Goal: Find specific page/section: Find specific page/section

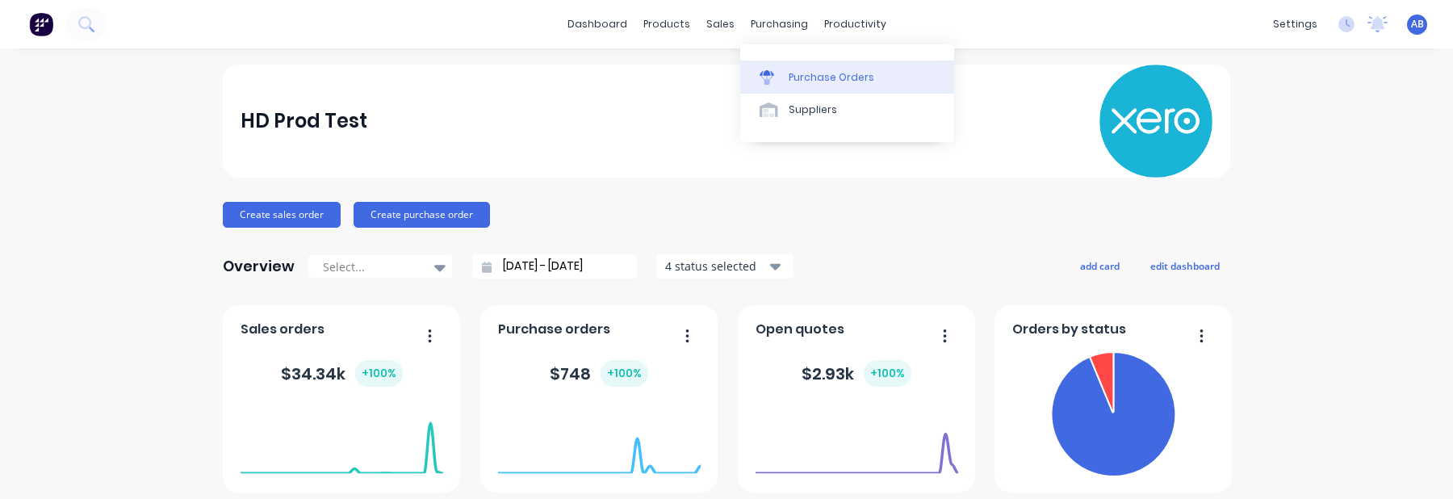
click at [802, 69] on link "Purchase Orders" at bounding box center [847, 77] width 214 height 32
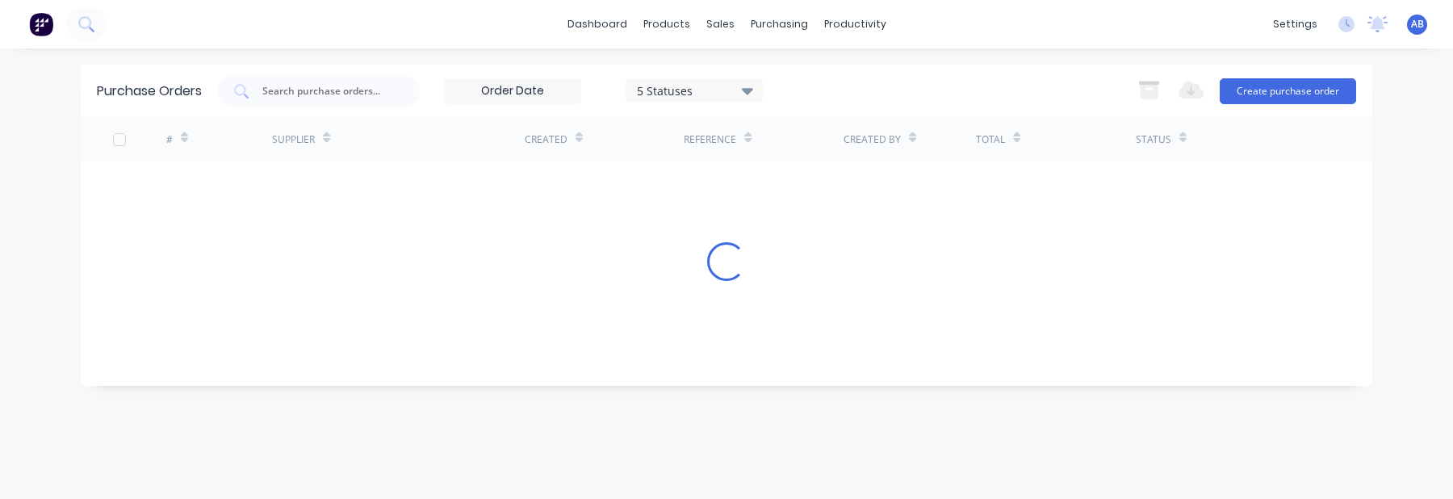
click at [670, 109] on div "Purchase Orders 5 Statuses 5 Statuses Export to Excel (XLSX) Create purchase or…" at bounding box center [727, 91] width 1292 height 52
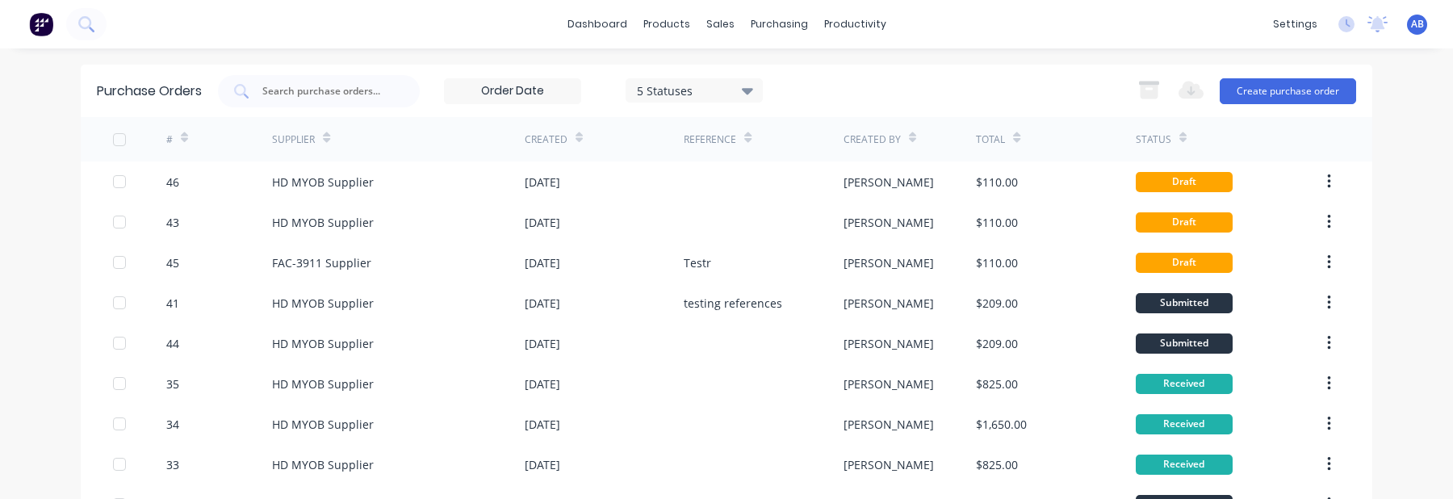
click at [702, 98] on div "5 Statuses" at bounding box center [694, 90] width 137 height 24
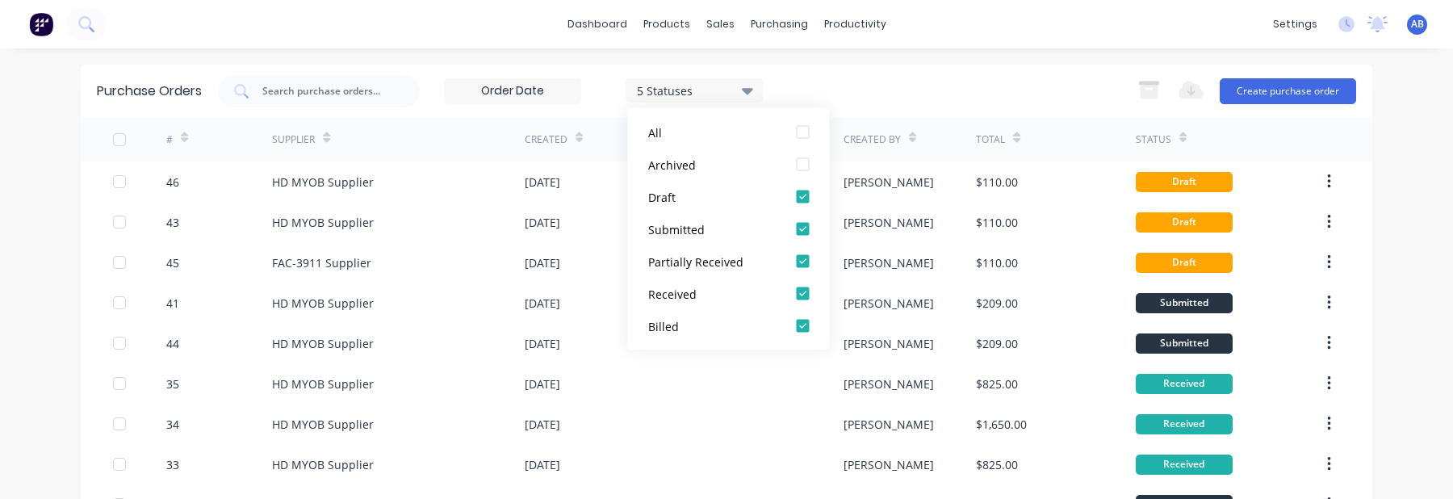
click at [702, 98] on div "5 Statuses" at bounding box center [694, 90] width 137 height 24
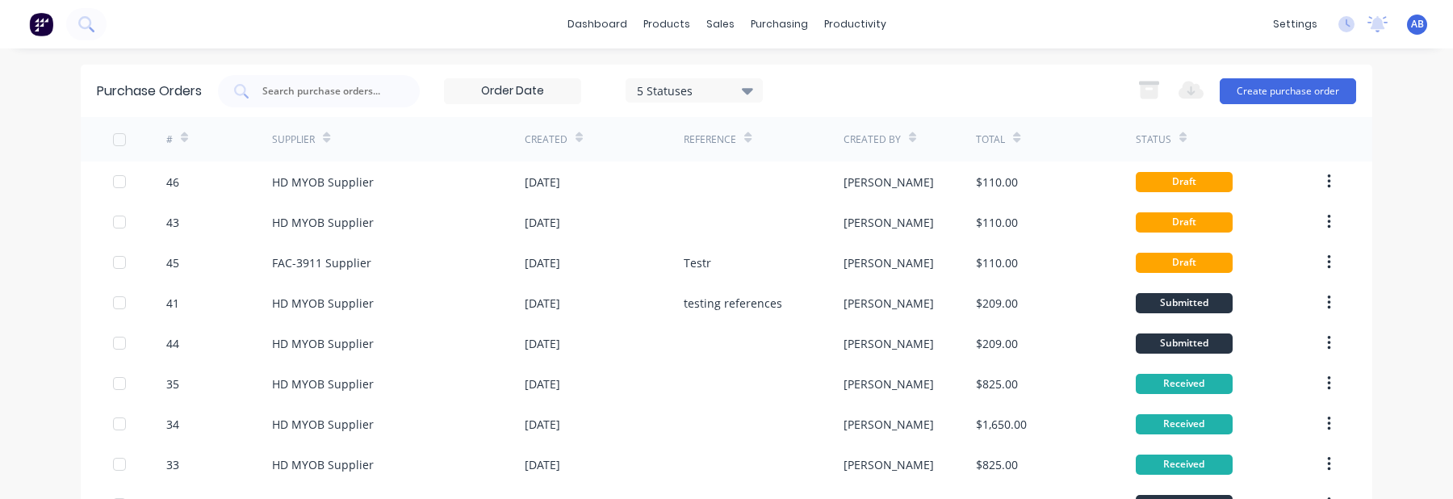
click at [507, 102] on label at bounding box center [512, 91] width 137 height 26
click at [507, 102] on input at bounding box center [513, 91] width 136 height 24
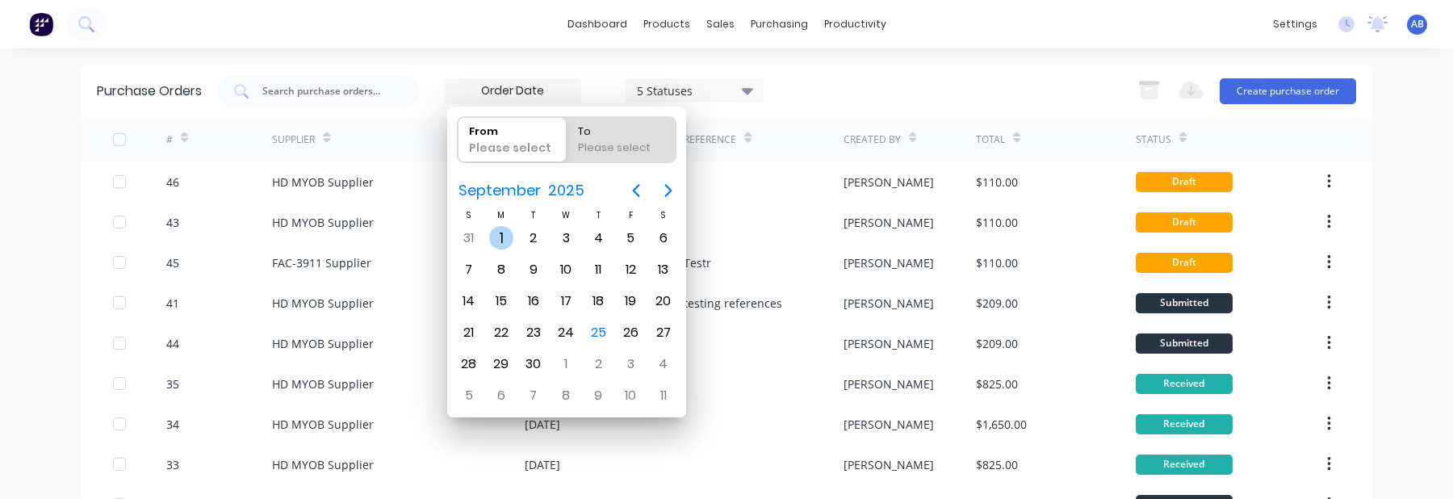
click at [499, 241] on div "1" at bounding box center [501, 238] width 24 height 24
type input "[DATE]"
radio input "false"
radio input "true"
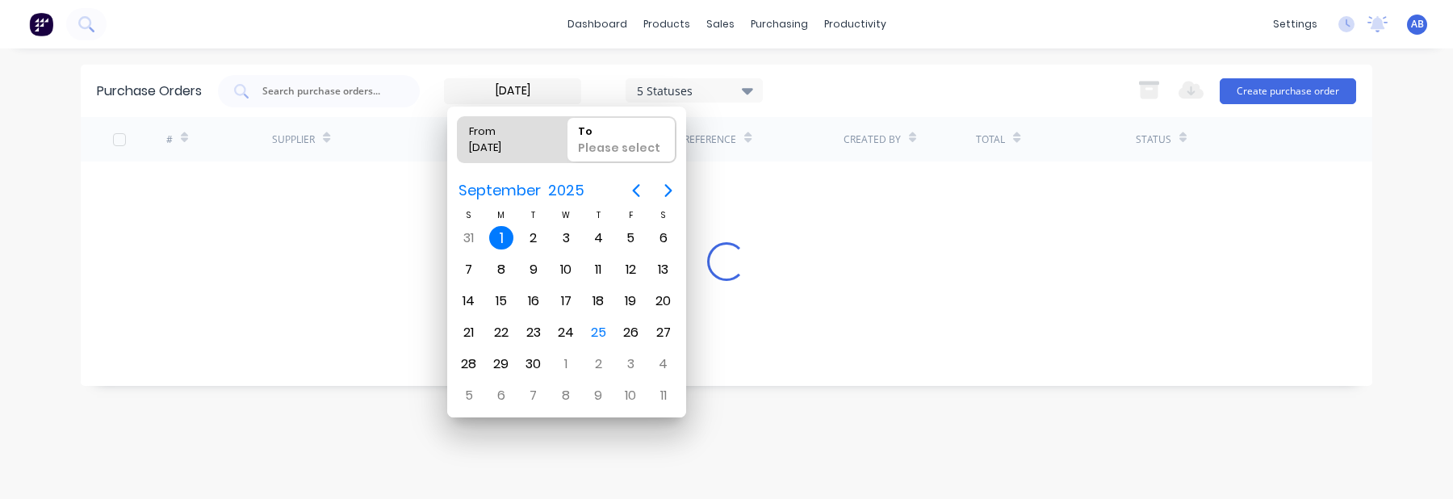
click at [871, 97] on div "[DATE] 5 Statuses [DATE] 5 Statuses Export to Excel (XLSX) Create purchase order" at bounding box center [787, 91] width 1138 height 32
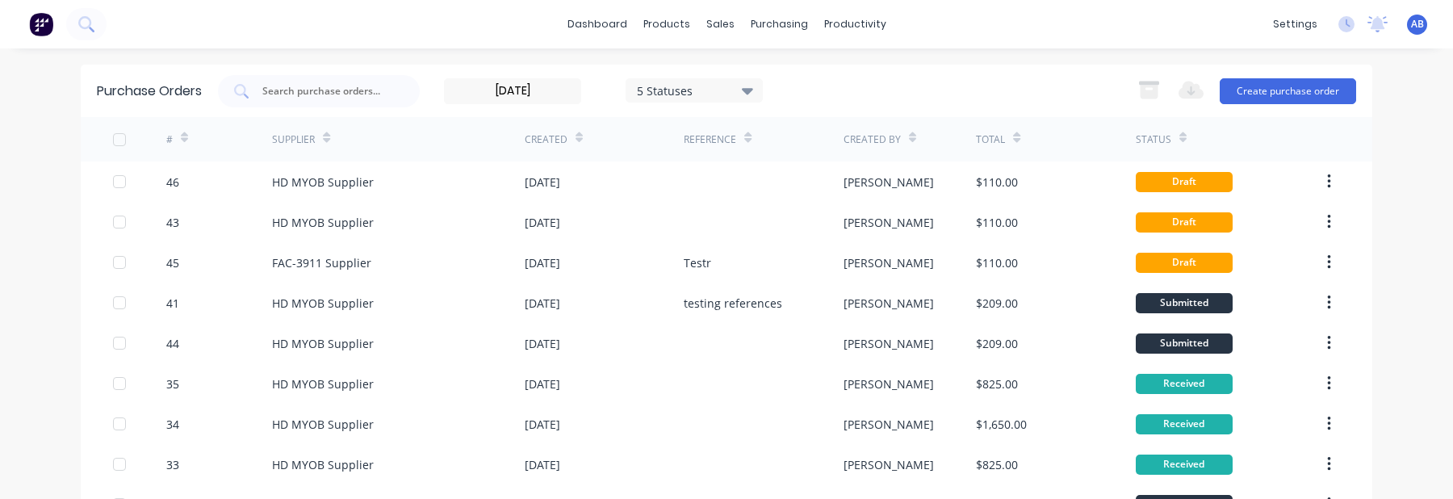
click at [539, 93] on input "[DATE]" at bounding box center [513, 91] width 136 height 24
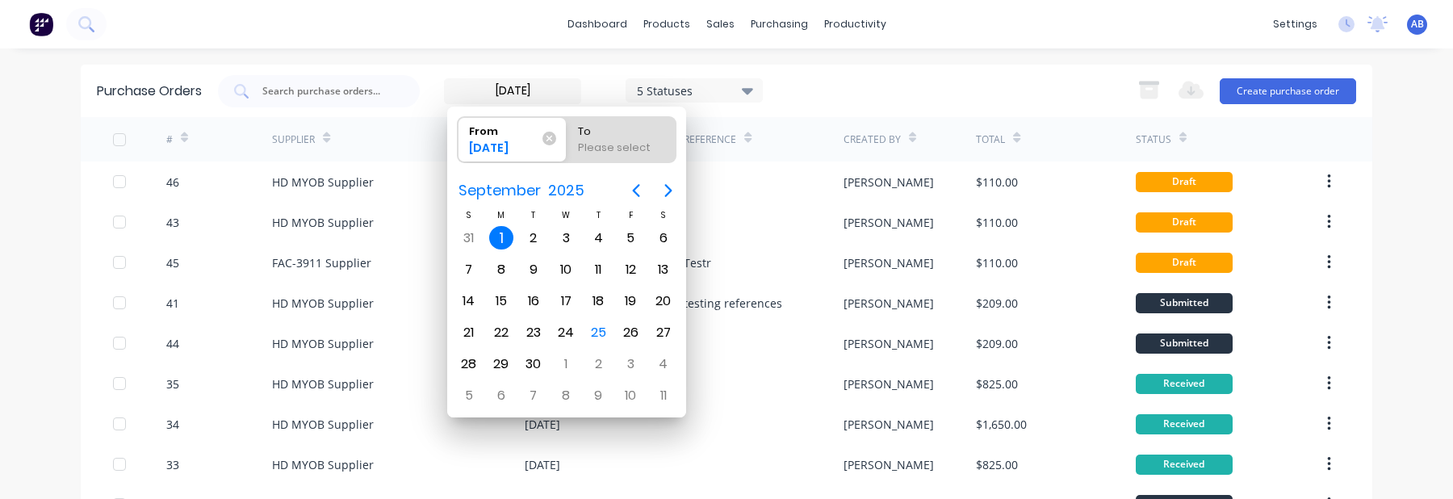
click at [499, 244] on div "1" at bounding box center [501, 238] width 24 height 24
radio input "false"
radio input "true"
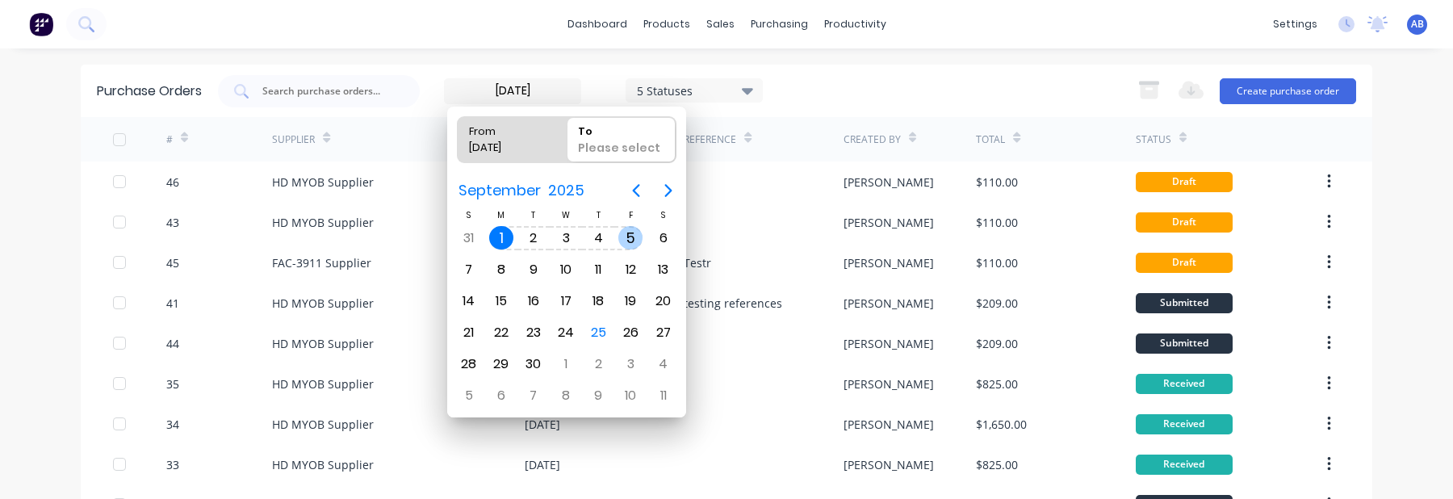
click at [631, 244] on div "5" at bounding box center [630, 238] width 24 height 24
type input "[DATE] - [DATE]"
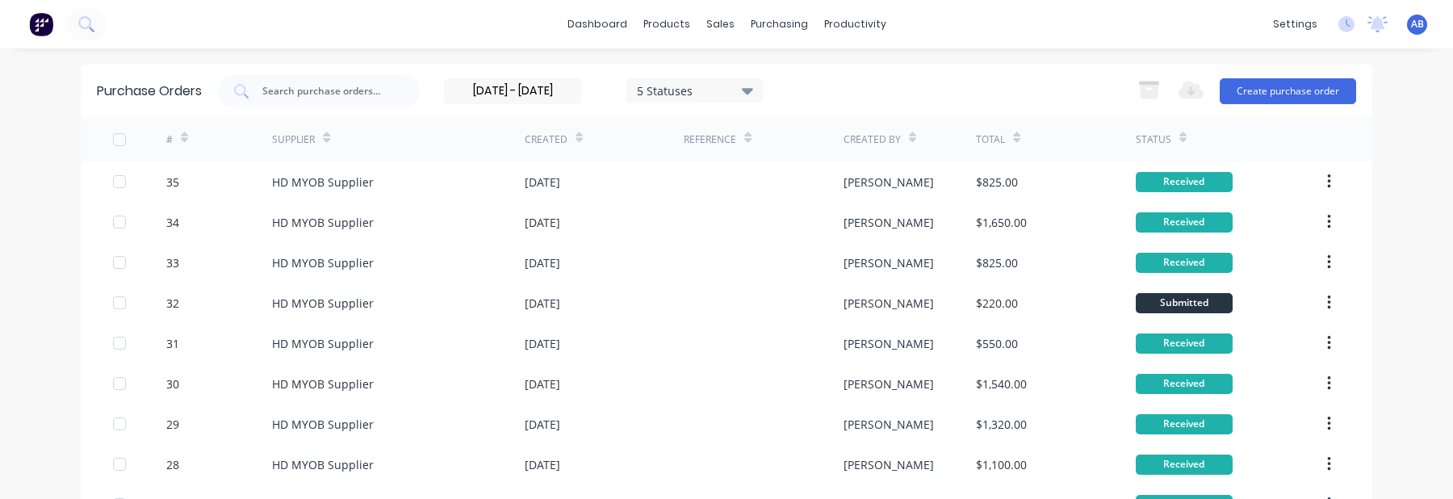
click at [939, 84] on div "[DATE] - [DATE] 5 Statuses [DATE] - [DATE] 5 Statuses Export to Excel (XLSX) Cr…" at bounding box center [787, 91] width 1138 height 32
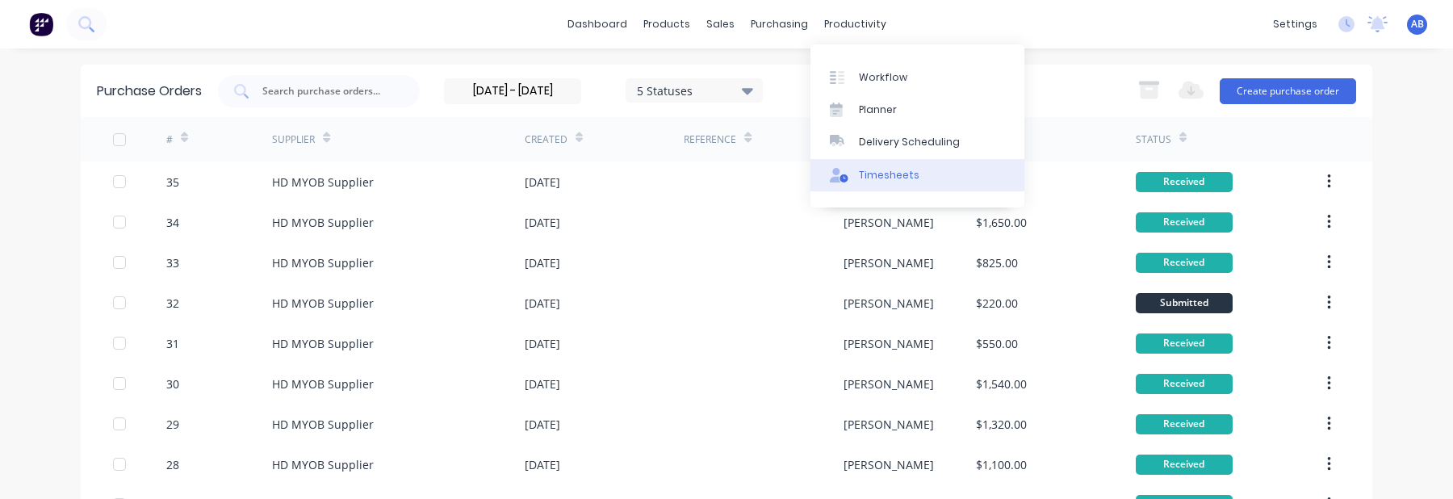
click at [884, 184] on link "Timesheets" at bounding box center [918, 175] width 214 height 32
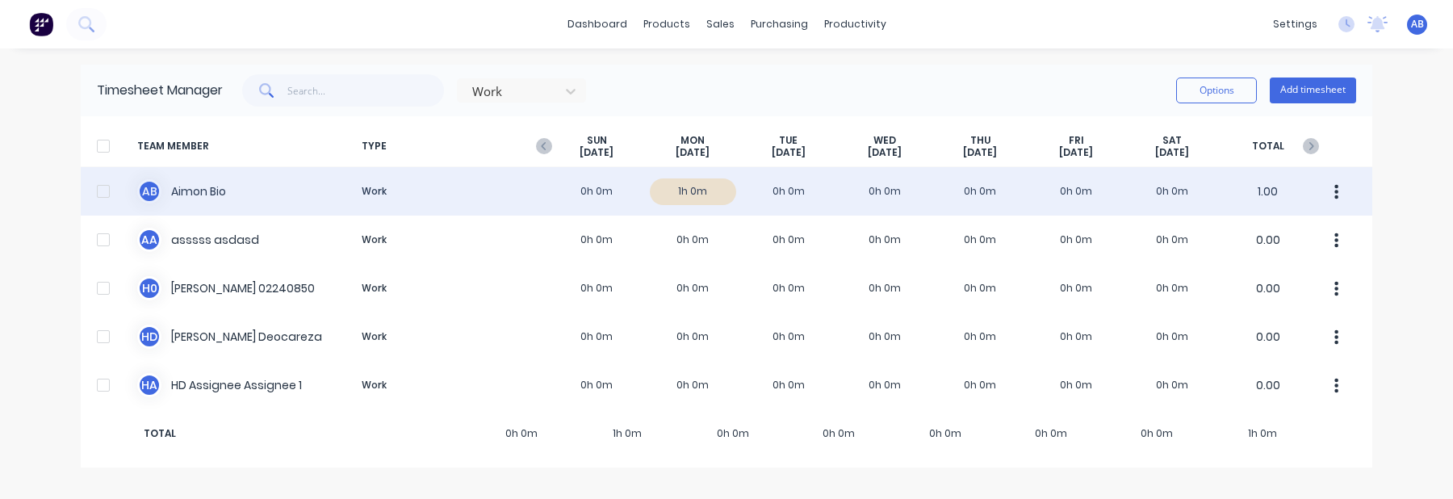
click at [624, 195] on div "A B Aimon Bio Work 0h 0m 1h 0m 0h 0m 0h 0m 0h 0m 0h 0m 0h 0m 1.00" at bounding box center [727, 191] width 1292 height 48
